Goal: Task Accomplishment & Management: Manage account settings

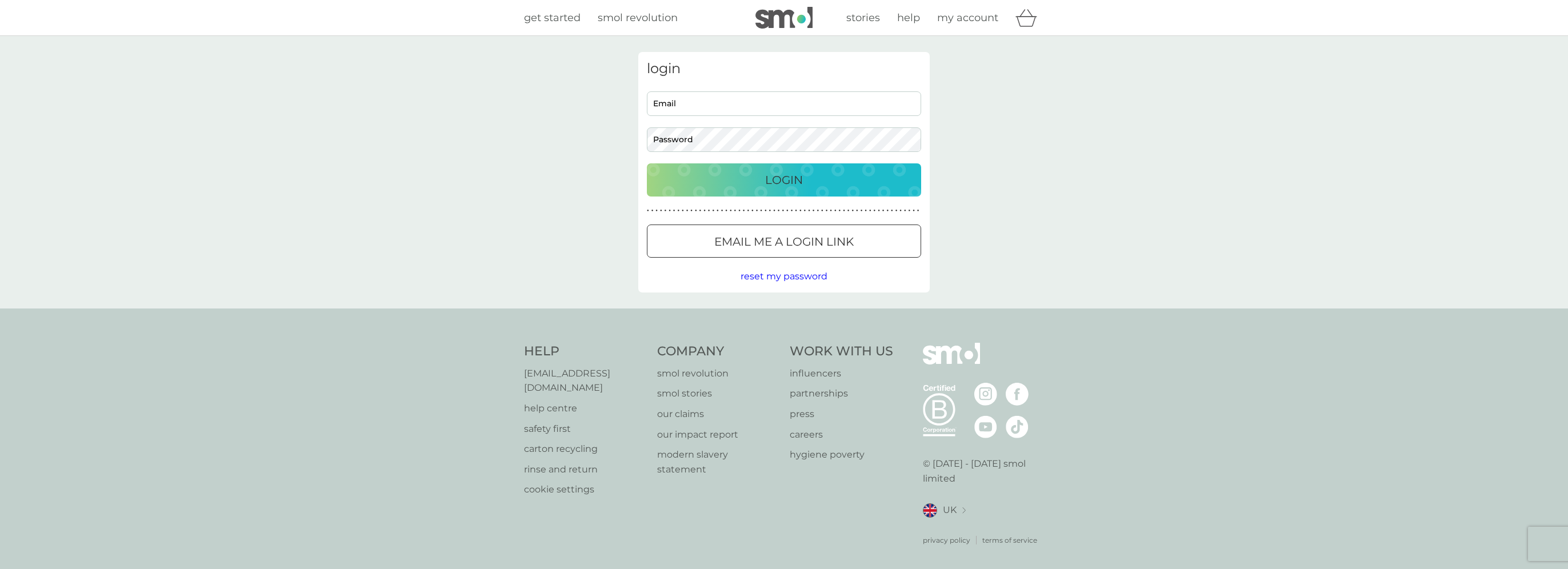
type input "[EMAIL_ADDRESS][DOMAIN_NAME]"
click at [792, 178] on p "Login" at bounding box center [783, 180] width 38 height 18
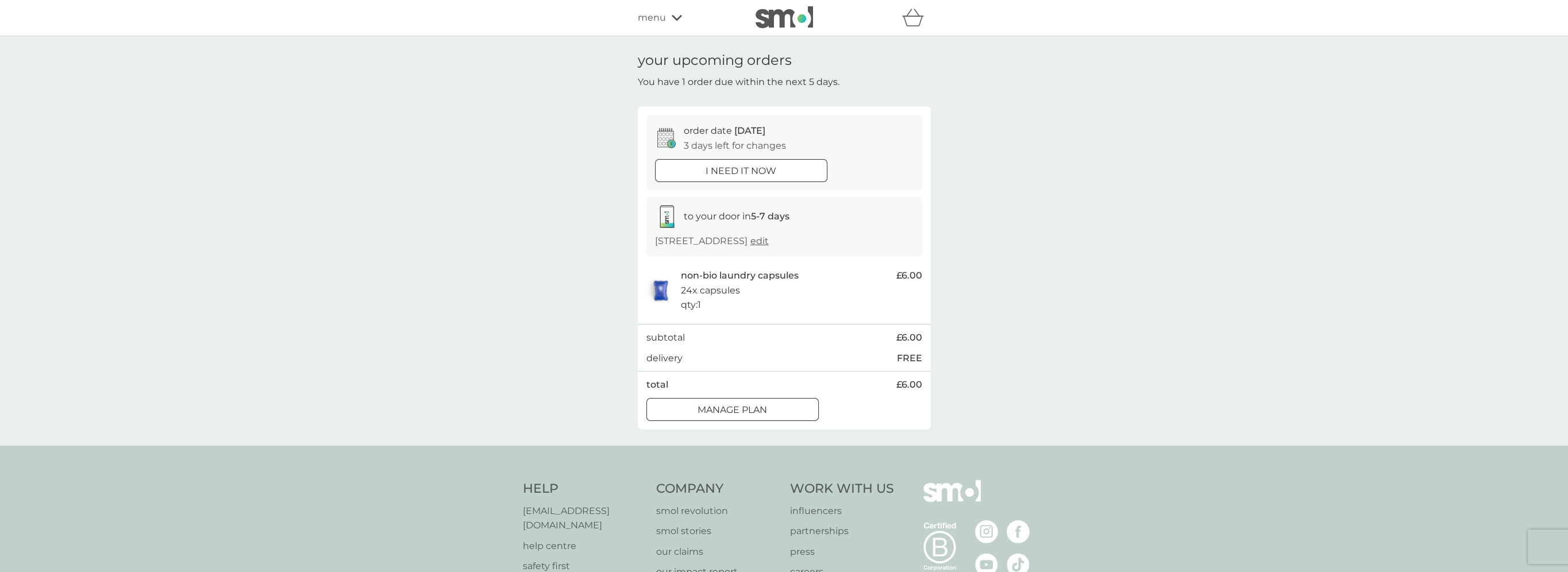
scroll to position [58, 0]
